Goal: Task Accomplishment & Management: Complete application form

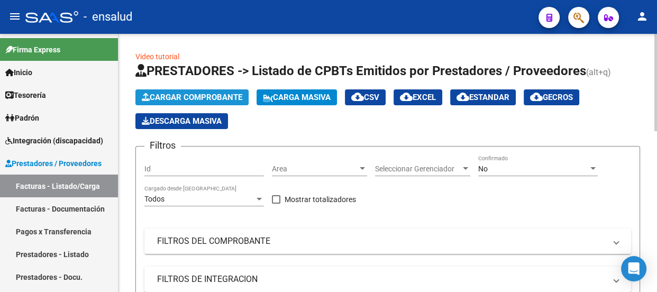
click at [192, 95] on span "Cargar Comprobante" at bounding box center [192, 98] width 100 height 10
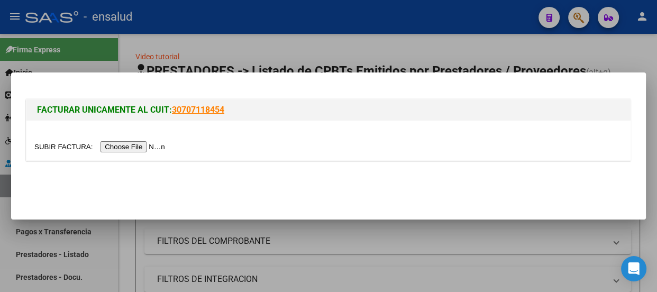
click at [150, 148] on input "file" at bounding box center [101, 146] width 134 height 11
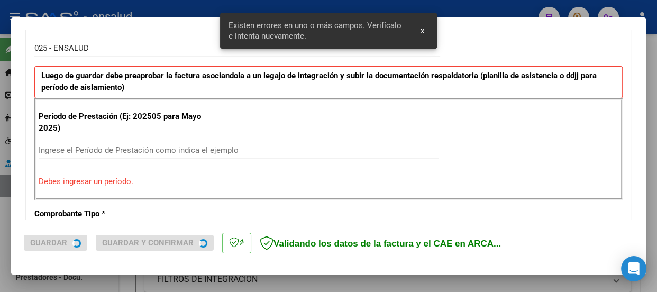
scroll to position [326, 0]
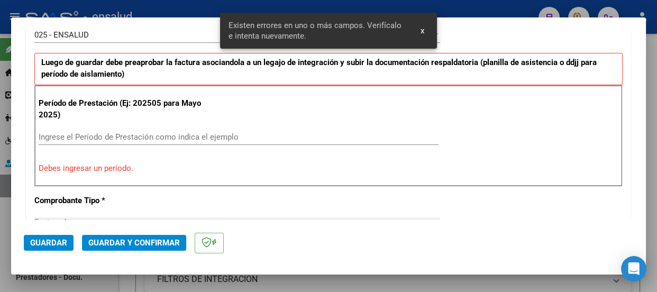
click at [72, 132] on input "Ingrese el Período de Prestación como indica el ejemplo" at bounding box center [239, 137] width 400 height 10
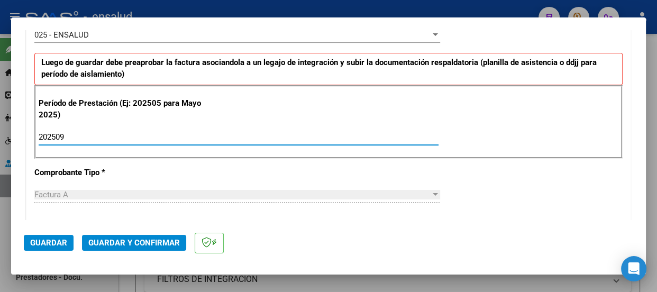
type input "202509"
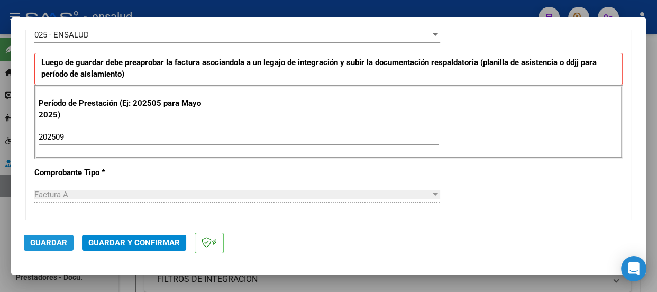
click at [55, 243] on span "Guardar" at bounding box center [48, 243] width 37 height 10
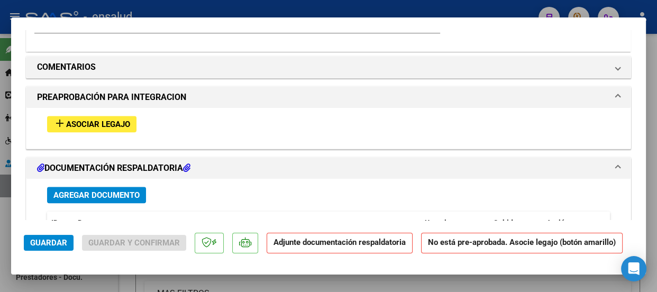
scroll to position [1009, 0]
click at [87, 122] on span "Asociar Legajo" at bounding box center [98, 124] width 64 height 10
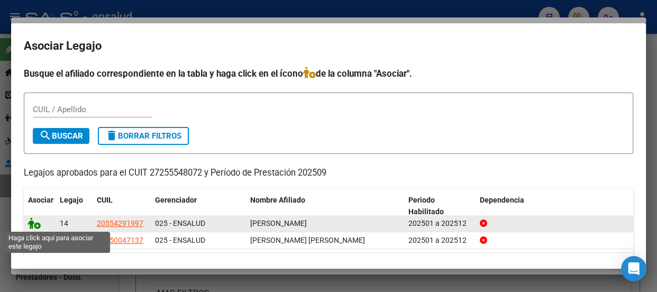
click at [39, 224] on icon at bounding box center [34, 223] width 13 height 12
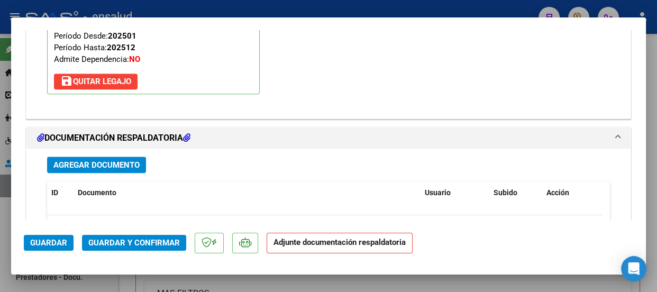
scroll to position [1229, 0]
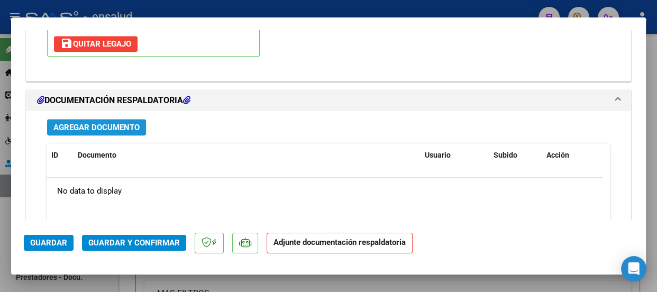
click at [101, 126] on span "Agregar Documento" at bounding box center [96, 128] width 86 height 10
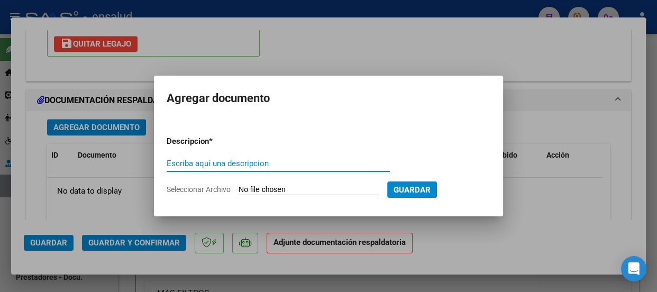
click at [188, 160] on input "Escriba aquí una descripcion" at bounding box center [278, 164] width 223 height 10
type input "PLANILLA ASISTENCIA"
click at [327, 189] on input "Seleccionar Archivo" at bounding box center [308, 190] width 140 height 10
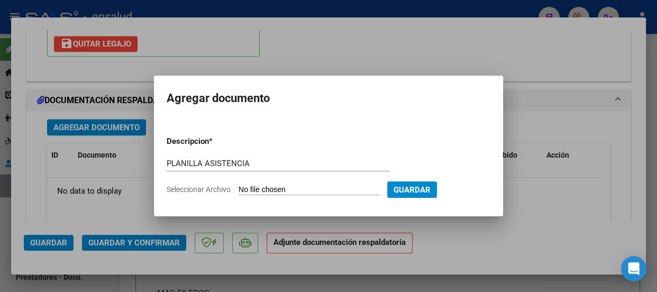
type input "C:\fakepath\[PERSON_NAME] LAUTARO_202509_90_N_LEYES LAURA_4-351-PA.pdf"
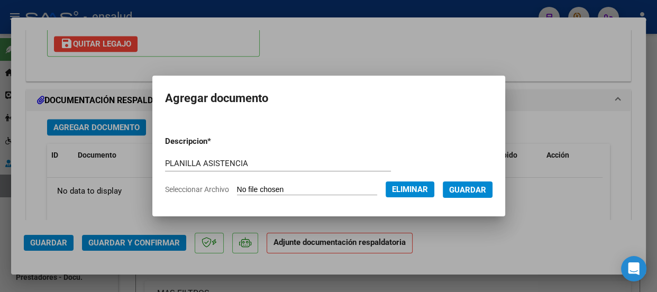
click at [475, 188] on span "Guardar" at bounding box center [467, 190] width 37 height 10
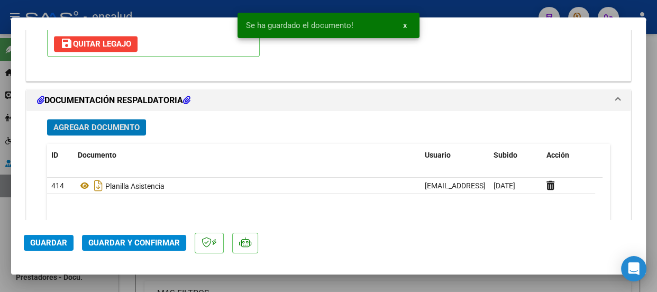
click at [115, 241] on span "Guardar y Confirmar" at bounding box center [133, 243] width 91 height 10
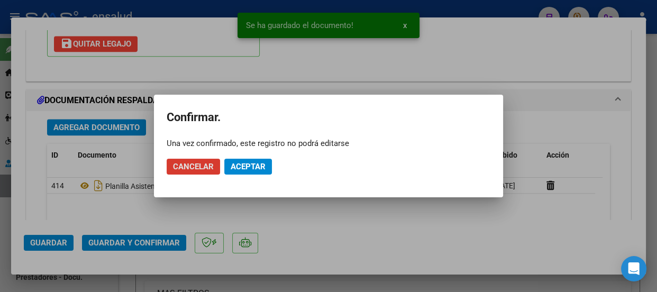
click at [263, 168] on span "Aceptar" at bounding box center [247, 167] width 35 height 10
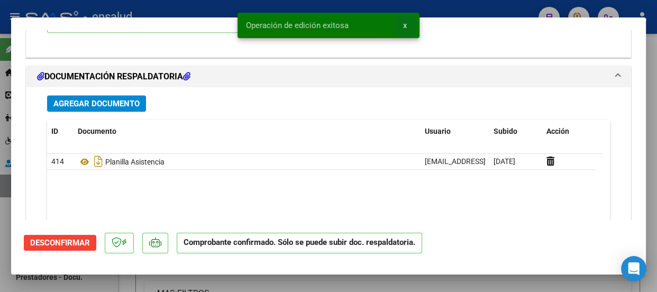
click at [403, 25] on span "x" at bounding box center [405, 26] width 4 height 10
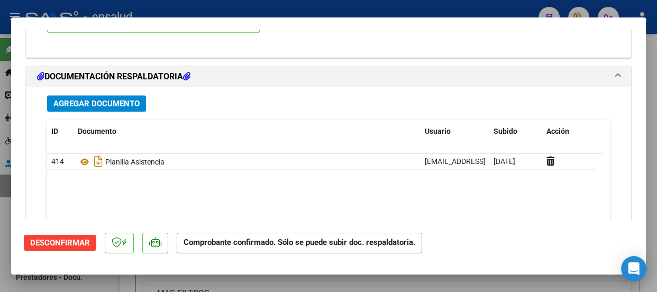
click at [405, 11] on div at bounding box center [328, 146] width 657 height 292
type input "$ 0,00"
